Goal: Find specific page/section: Find specific page/section

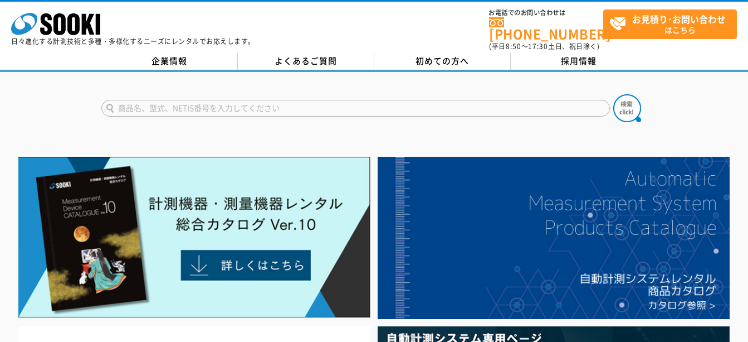
click at [299, 100] on input "text" at bounding box center [355, 108] width 509 height 17
type input "LSB100"
click at [613, 94] on button at bounding box center [627, 108] width 28 height 28
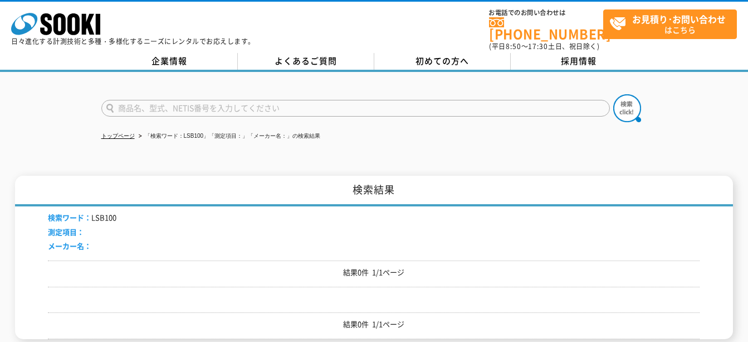
click at [177, 100] on input "text" at bounding box center [355, 108] width 509 height 17
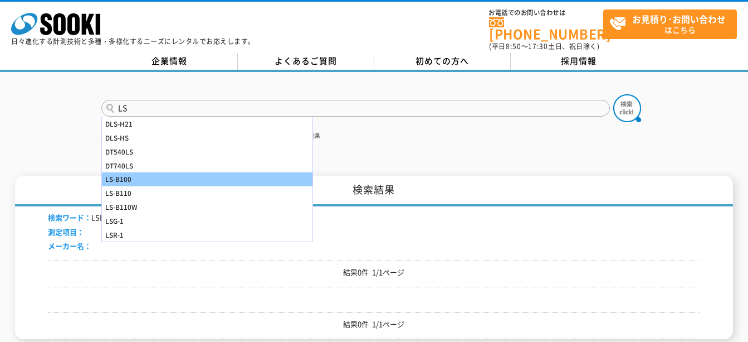
click at [158, 172] on div "LS-B100" at bounding box center [207, 179] width 211 height 14
type input "LS-B100"
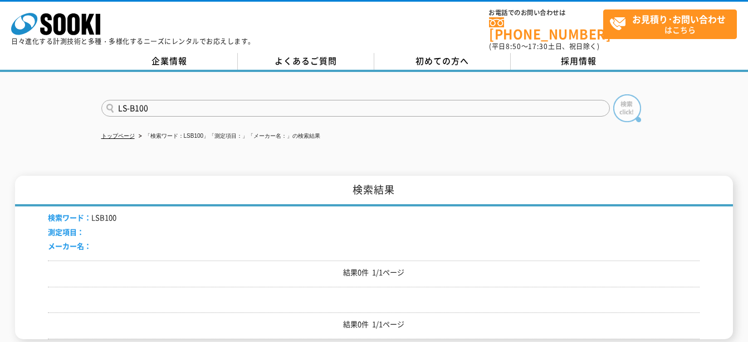
click at [632, 94] on img at bounding box center [627, 108] width 28 height 28
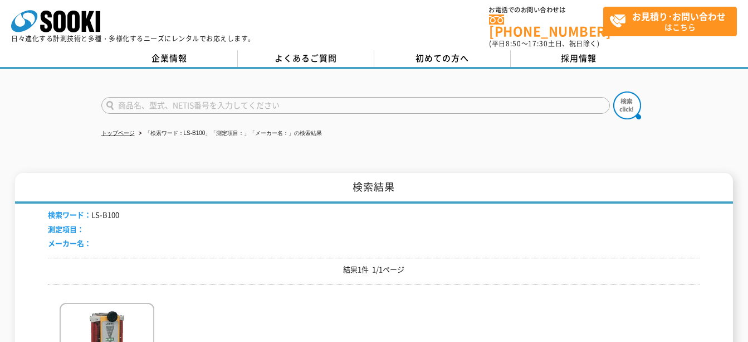
scroll to position [223, 0]
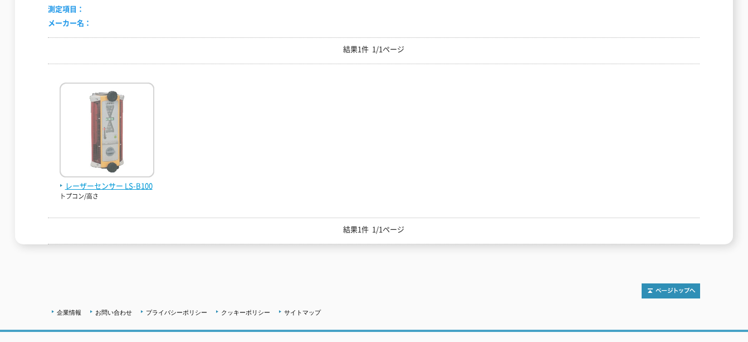
click at [108, 138] on img at bounding box center [107, 130] width 95 height 97
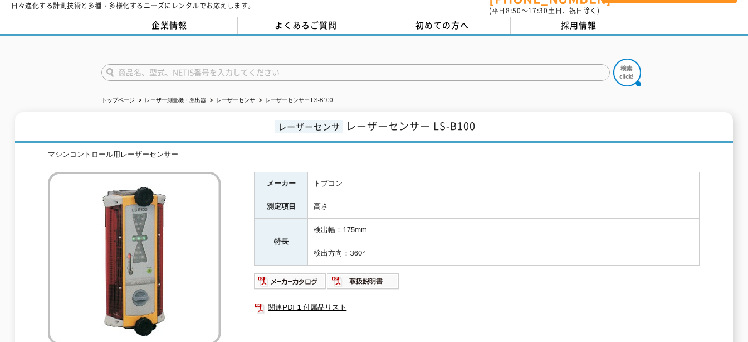
scroll to position [56, 0]
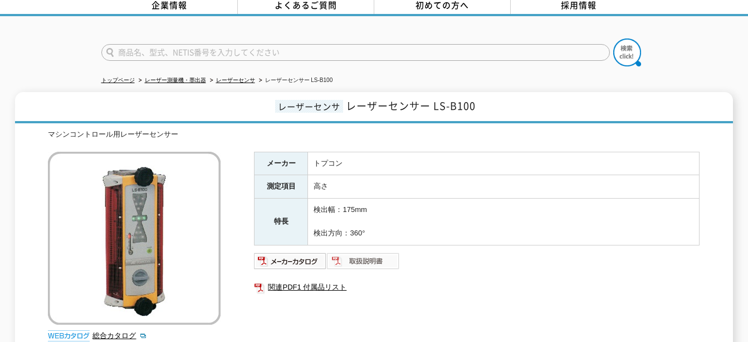
click at [381, 253] on img at bounding box center [363, 261] width 73 height 18
